Goal: Information Seeking & Learning: Learn about a topic

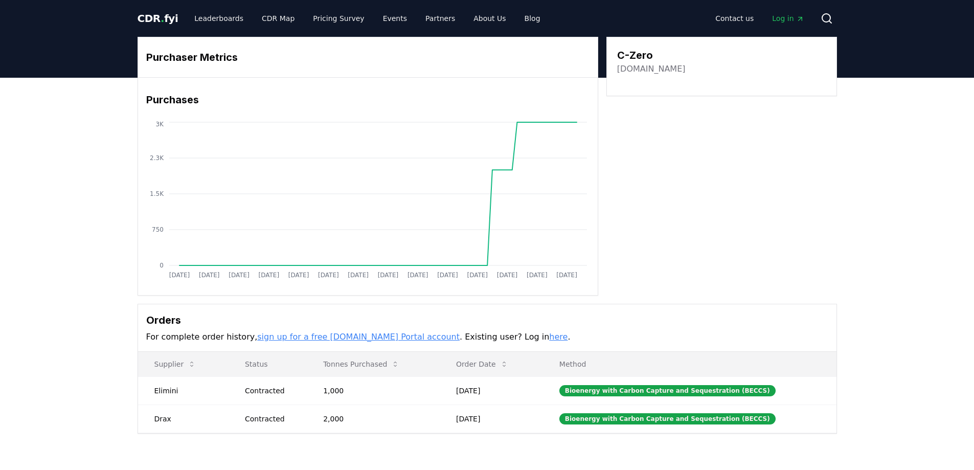
click at [164, 14] on span "CDR . fyi" at bounding box center [158, 18] width 41 height 12
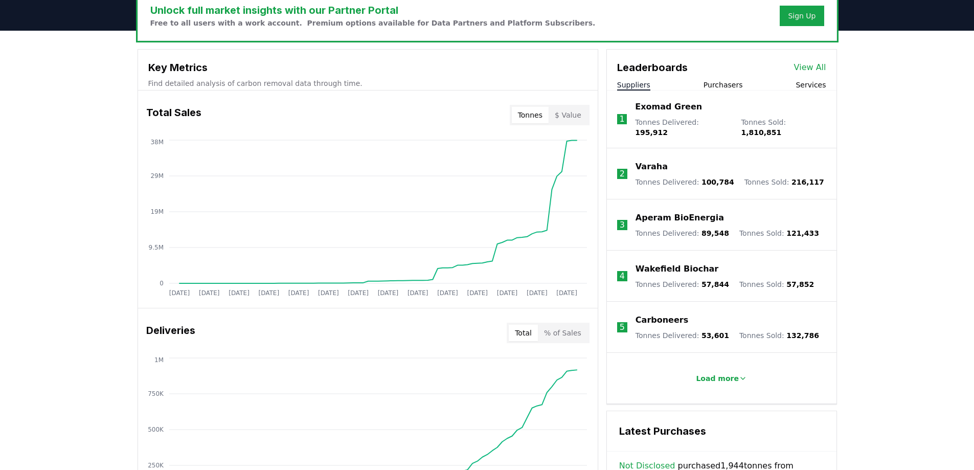
scroll to position [358, 0]
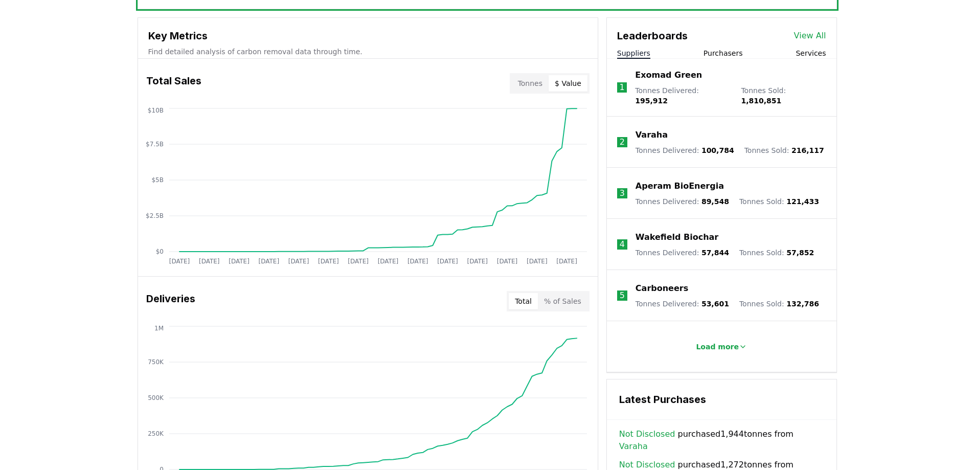
click at [572, 79] on button "$ Value" at bounding box center [568, 83] width 39 height 16
click at [531, 82] on button "Tonnes" at bounding box center [530, 83] width 37 height 16
click at [576, 109] on circle at bounding box center [576, 108] width 5 height 5
click at [570, 87] on button "$ Value" at bounding box center [568, 83] width 39 height 16
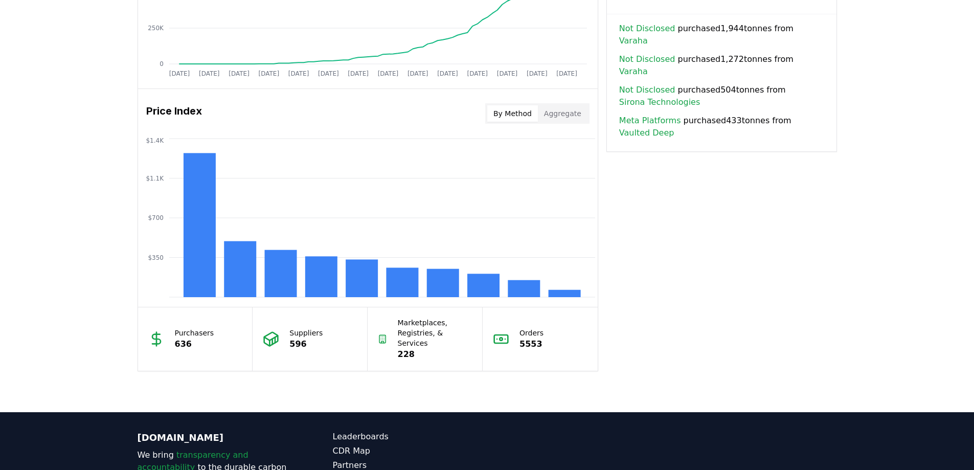
scroll to position [767, 0]
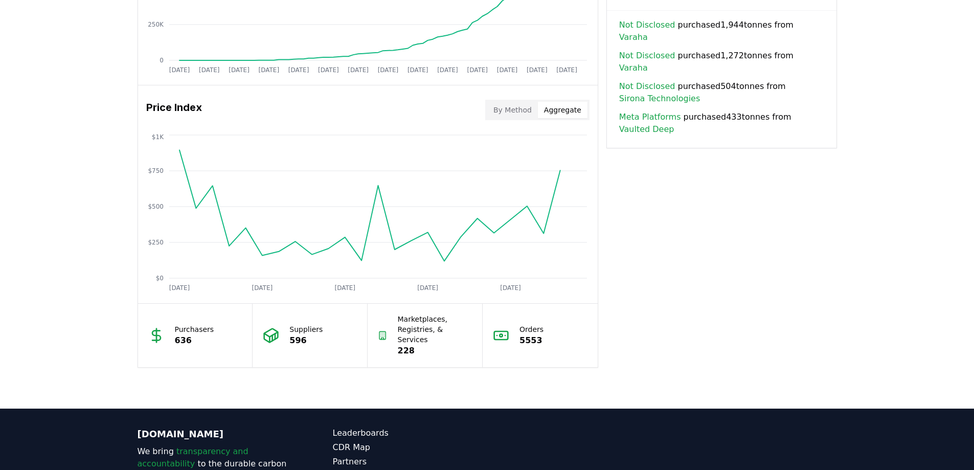
click at [564, 115] on button "Aggregate" at bounding box center [563, 110] width 50 height 16
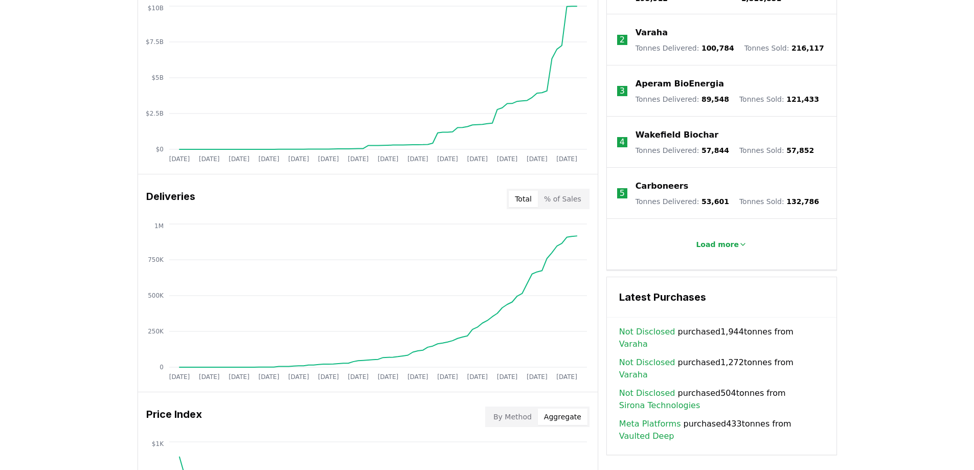
scroll to position [665, 0]
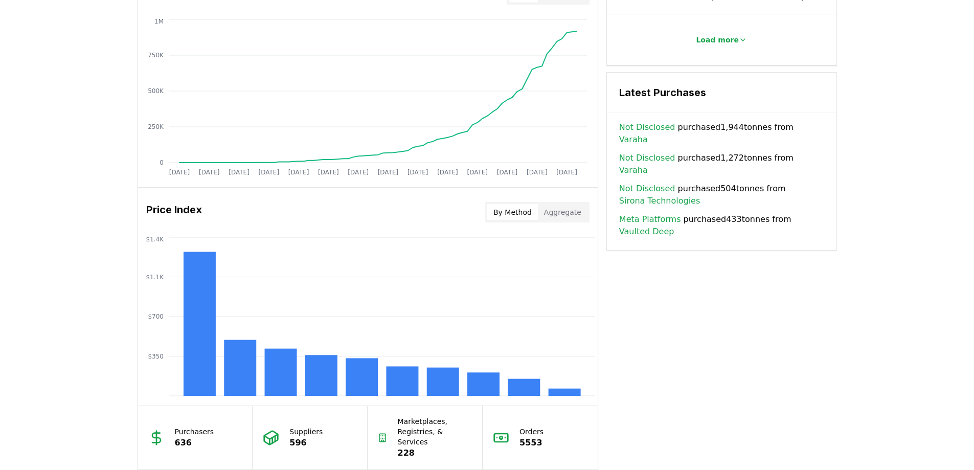
click at [510, 209] on button "By Method" at bounding box center [512, 212] width 51 height 16
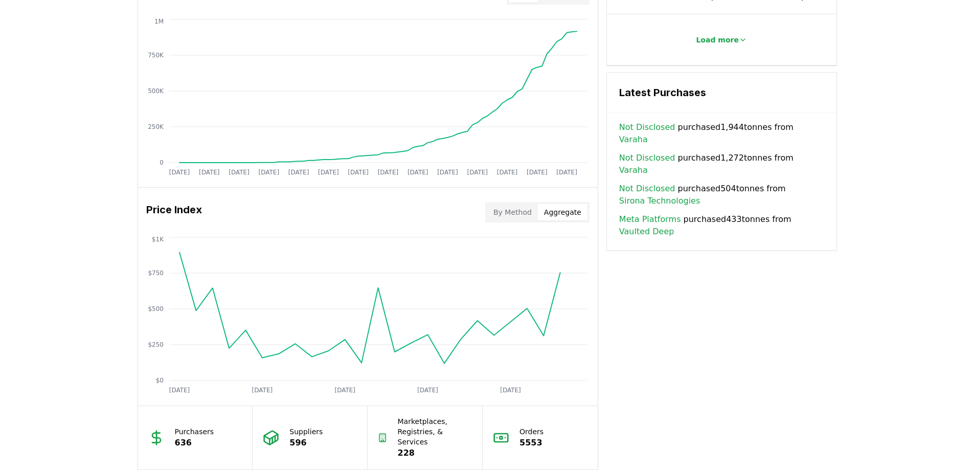
click at [565, 215] on button "Aggregate" at bounding box center [563, 212] width 50 height 16
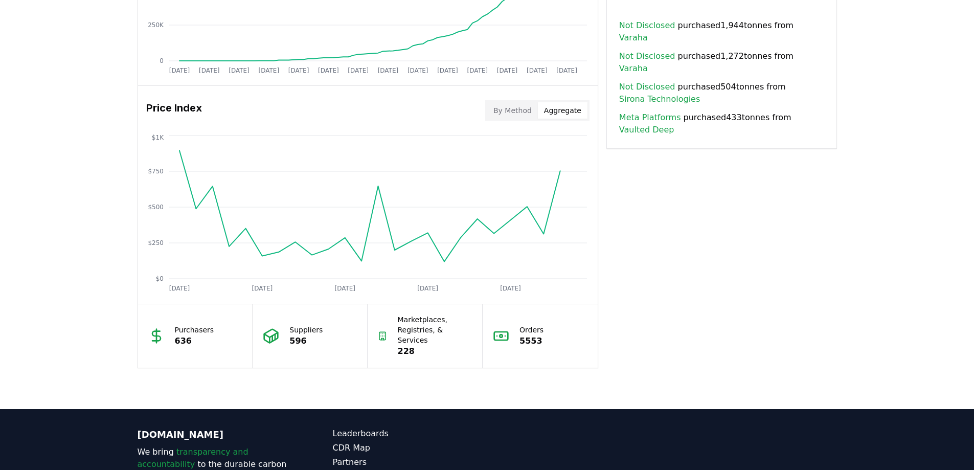
scroll to position [767, 0]
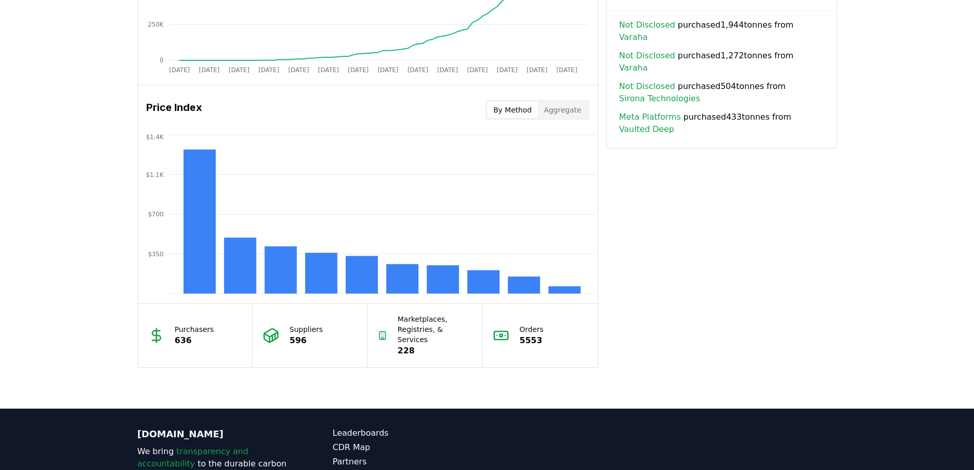
click at [519, 104] on button "By Method" at bounding box center [512, 110] width 51 height 16
click at [292, 273] on rect at bounding box center [280, 269] width 32 height 47
click at [297, 143] on icon "$350 $700 $1.1K $1.4K" at bounding box center [368, 214] width 460 height 164
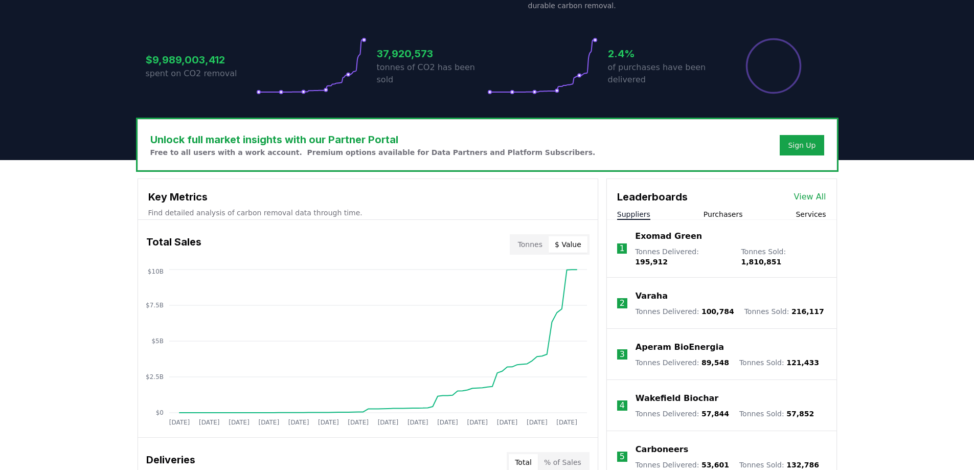
scroll to position [256, 0]
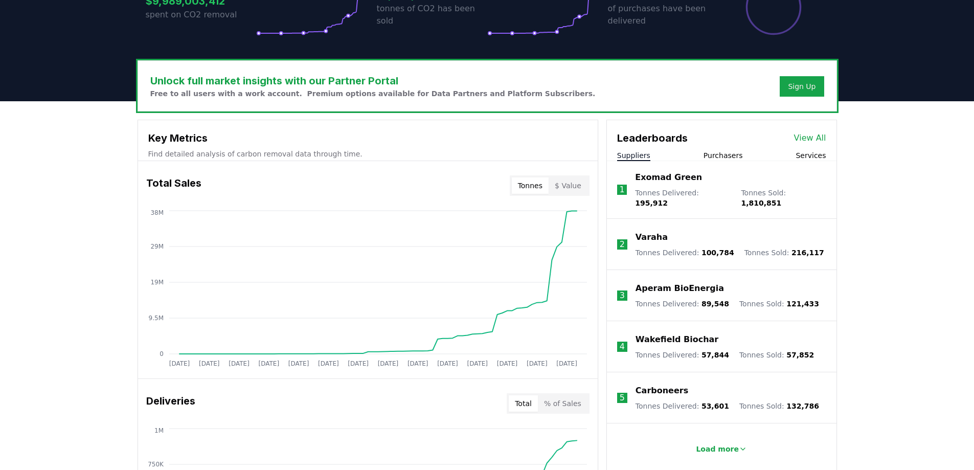
click at [545, 184] on button "Tonnes" at bounding box center [530, 185] width 37 height 16
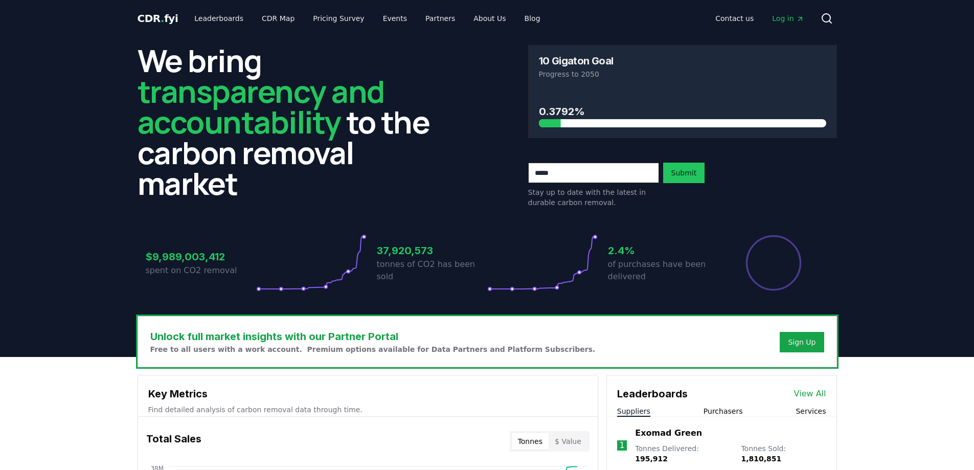
scroll to position [205, 0]
